Goal: Task Accomplishment & Management: Use online tool/utility

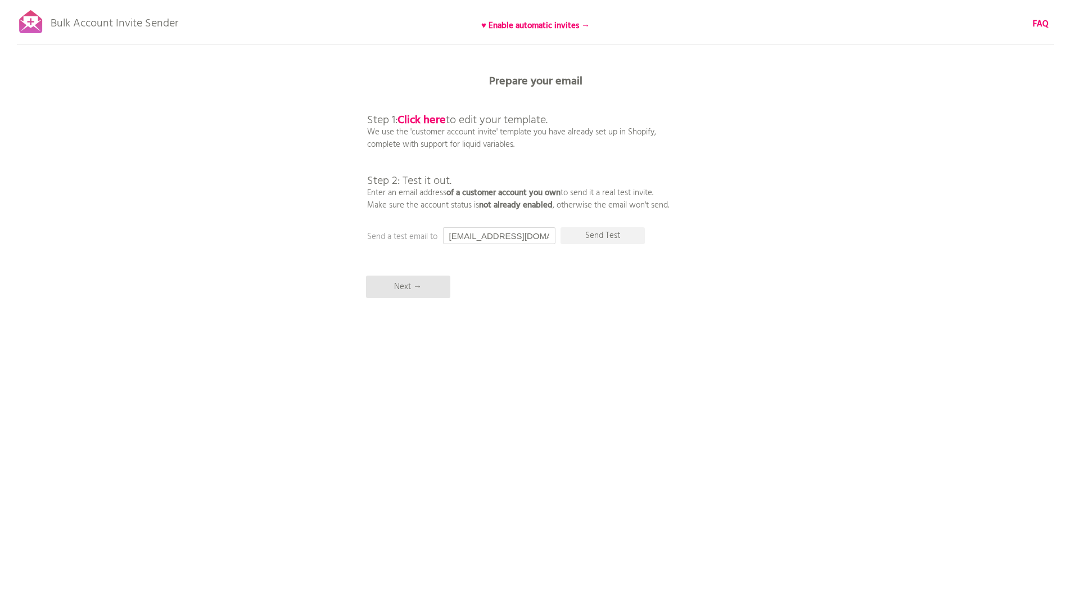
drag, startPoint x: 478, startPoint y: 236, endPoint x: 441, endPoint y: 235, distance: 36.6
click at [441, 0] on div "Prepare your email Step 1: Click here to edit your template. We use the 'custom…" at bounding box center [535, 0] width 1071 height 0
type input "sergen@serezart.com"
click at [594, 232] on p "Send Test" at bounding box center [603, 235] width 84 height 17
click at [593, 237] on p "Send Test" at bounding box center [603, 235] width 84 height 17
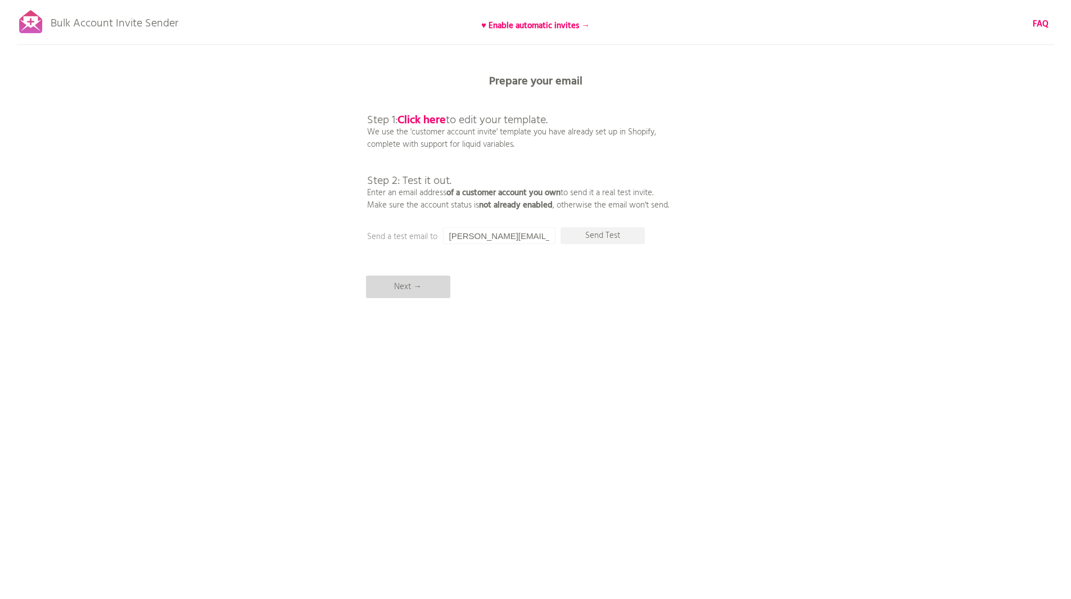
click at [411, 291] on p "Next →" at bounding box center [408, 287] width 84 height 22
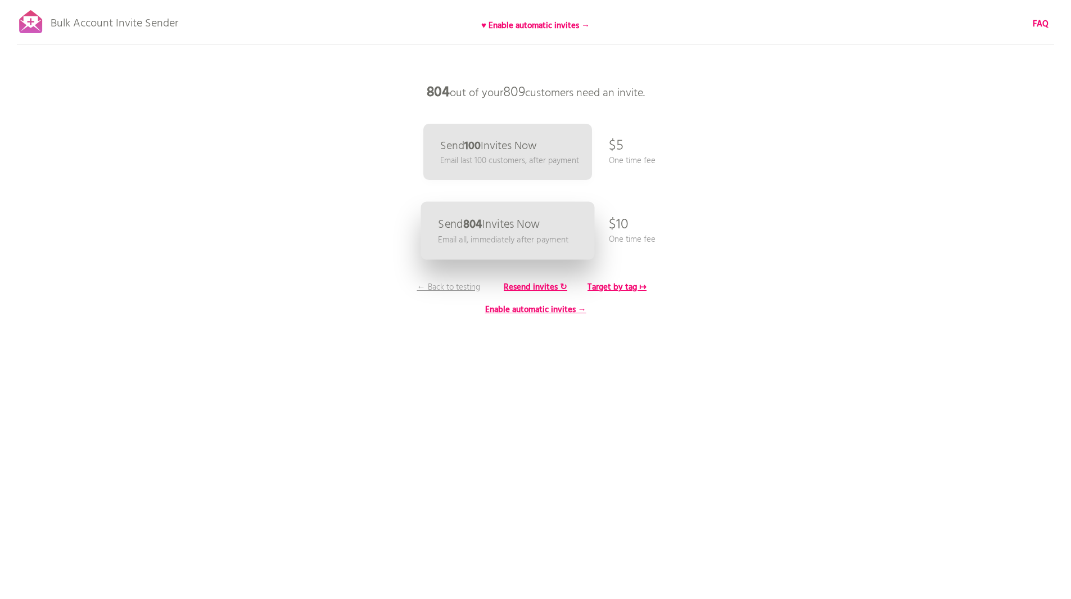
click at [566, 238] on p "Email all, immediately after payment" at bounding box center [503, 239] width 130 height 13
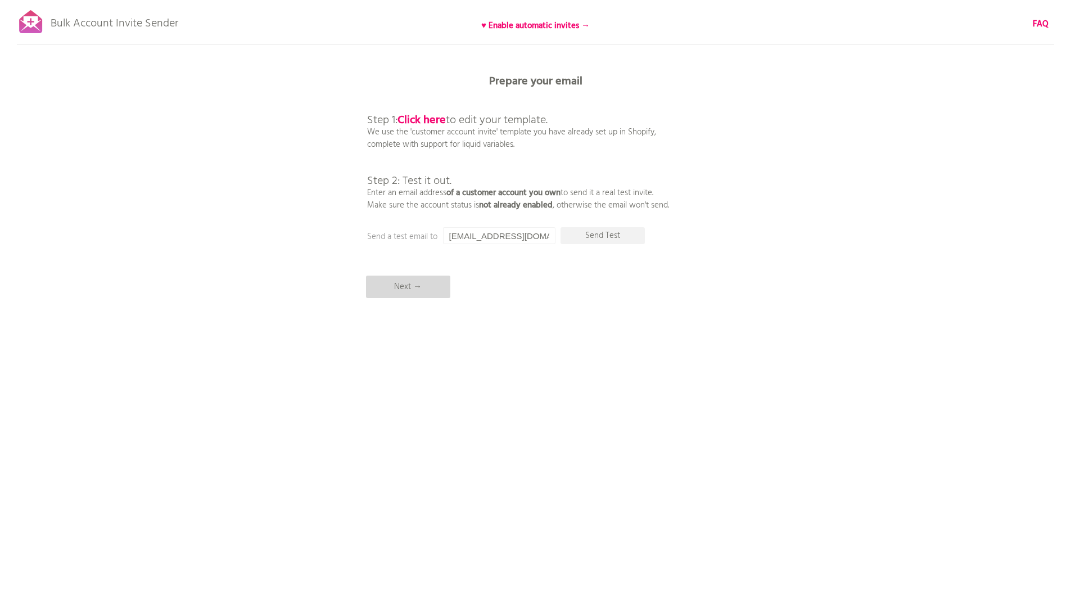
click at [429, 287] on p "Next →" at bounding box center [408, 287] width 84 height 22
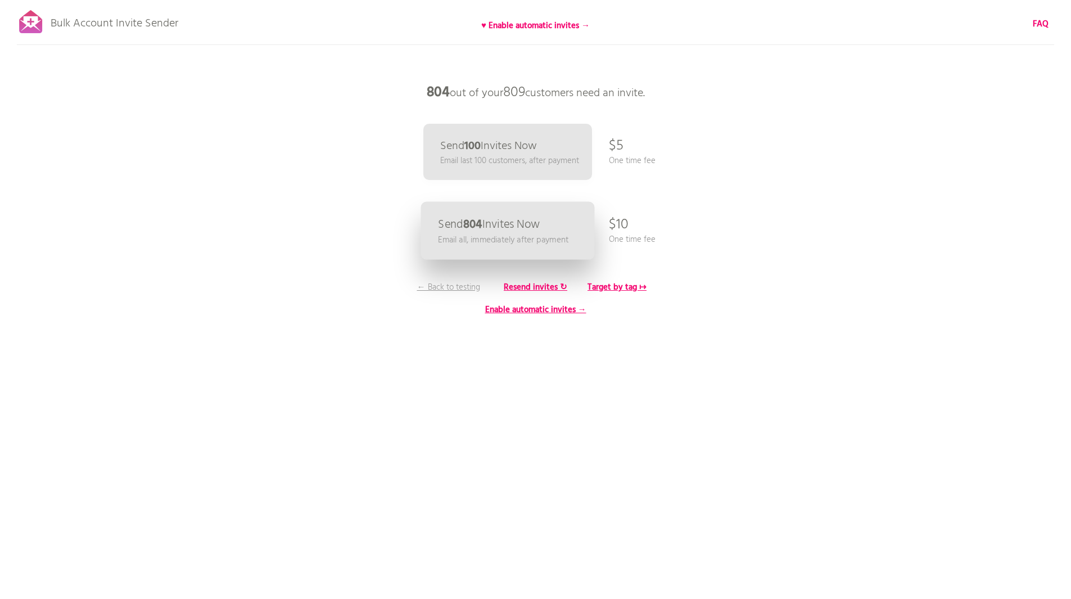
click at [534, 224] on p "Send 804 Invites Now" at bounding box center [489, 225] width 102 height 12
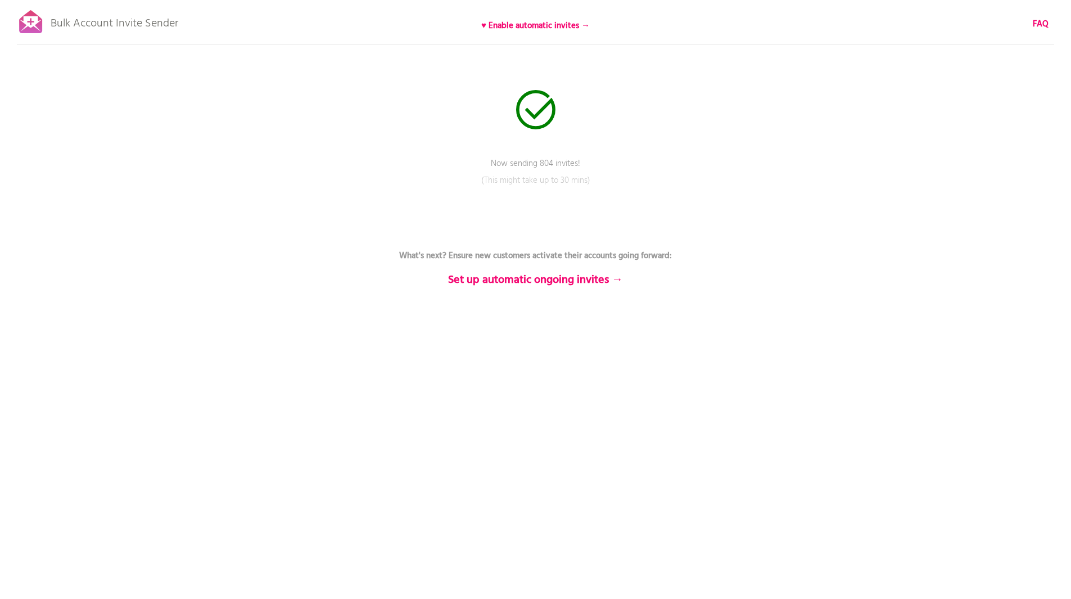
click at [549, 186] on p "(This might take up to 30 mins)" at bounding box center [535, 188] width 337 height 28
click at [1010, 253] on div "Bulk Account Invite Sender ♥ Enable automatic invites → FAQ Now sending 804 inv…" at bounding box center [535, 197] width 1071 height 394
drag, startPoint x: 499, startPoint y: 145, endPoint x: 620, endPoint y: 182, distance: 126.7
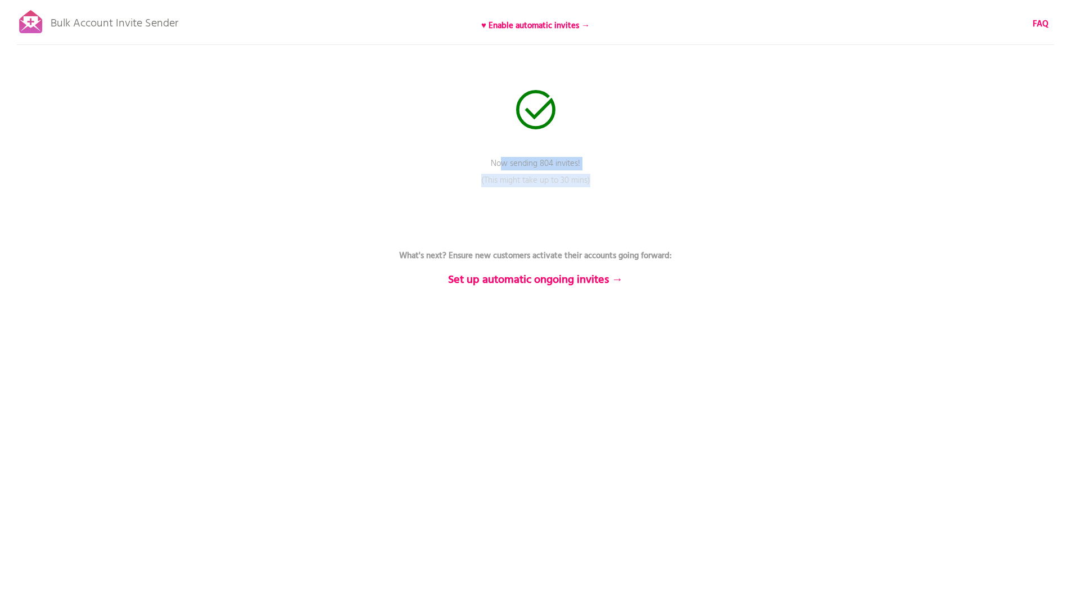
click at [623, 188] on div "Bulk Account Invite Sender ♥ Enable automatic invites → FAQ Now sending 804 inv…" at bounding box center [535, 197] width 1071 height 394
click at [610, 180] on p "(This might take up to 30 mins)" at bounding box center [535, 188] width 337 height 28
click at [497, 249] on p "What's next? Ensure new customers activate their accounts going forward: Set up…" at bounding box center [535, 255] width 337 height 61
click at [544, 282] on b "Set up automatic ongoing invites →" at bounding box center [535, 280] width 175 height 18
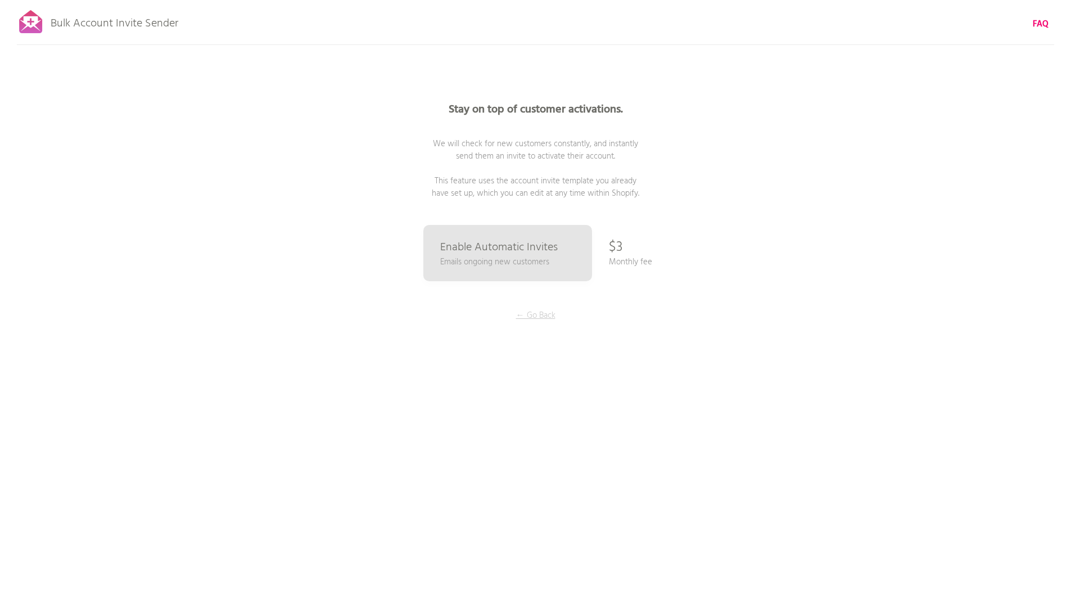
click at [535, 313] on p "← Go Back" at bounding box center [536, 315] width 84 height 12
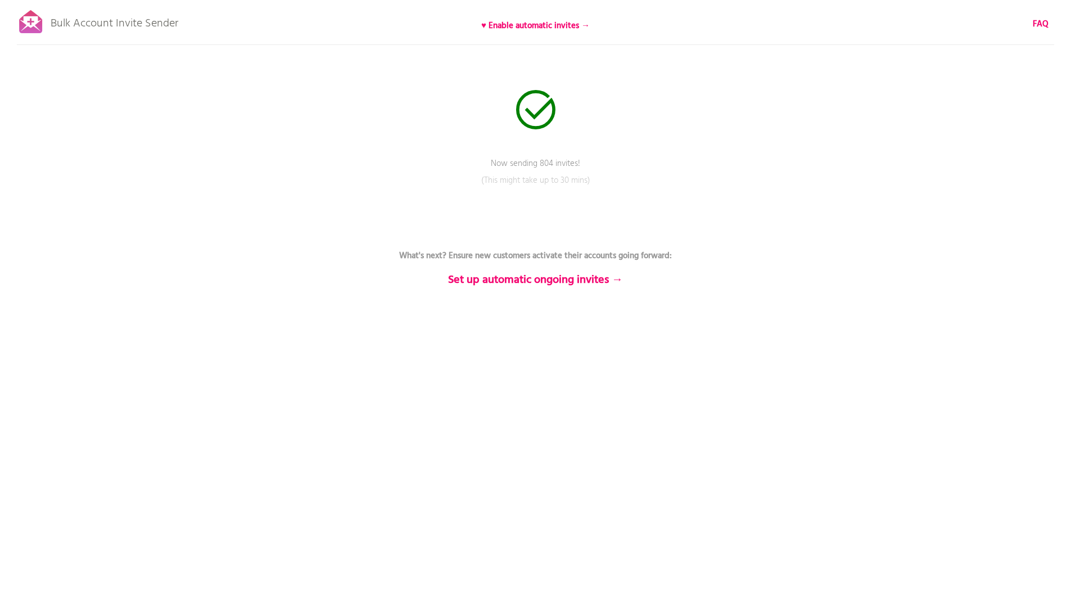
click at [92, 23] on p "Bulk Account Invite Sender" at bounding box center [115, 21] width 128 height 28
click at [33, 24] on div at bounding box center [31, 22] width 28 height 28
click at [660, 127] on div "Bulk Account Invite Sender ♥ Enable automatic invites → FAQ Send status: 253 re…" at bounding box center [535, 197] width 1071 height 394
click at [548, 143] on div "Bulk Account Invite Sender ♥ Enable automatic invites → FAQ Send status: 253 re…" at bounding box center [535, 197] width 1071 height 394
drag, startPoint x: 550, startPoint y: 146, endPoint x: 553, endPoint y: 141, distance: 6.1
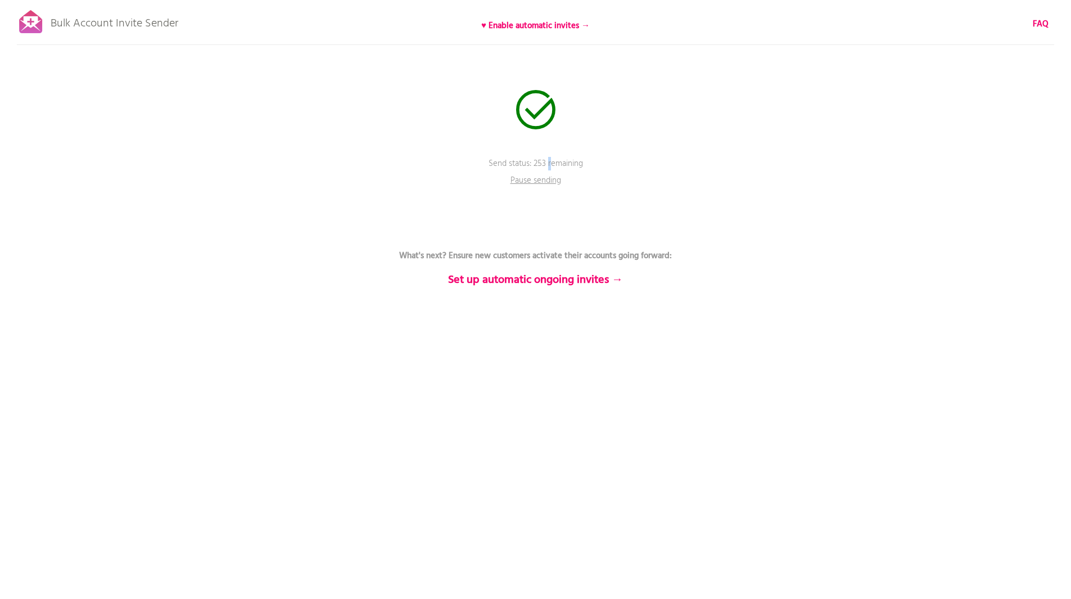
click at [549, 143] on div "Bulk Account Invite Sender ♥ Enable automatic invites → FAQ Send status: 253 re…" at bounding box center [535, 197] width 1071 height 394
click at [770, 71] on div "Bulk Account Invite Sender ♥ Enable automatic invites → FAQ Send status: 253 re…" at bounding box center [535, 197] width 1071 height 394
